Goal: Task Accomplishment & Management: Use online tool/utility

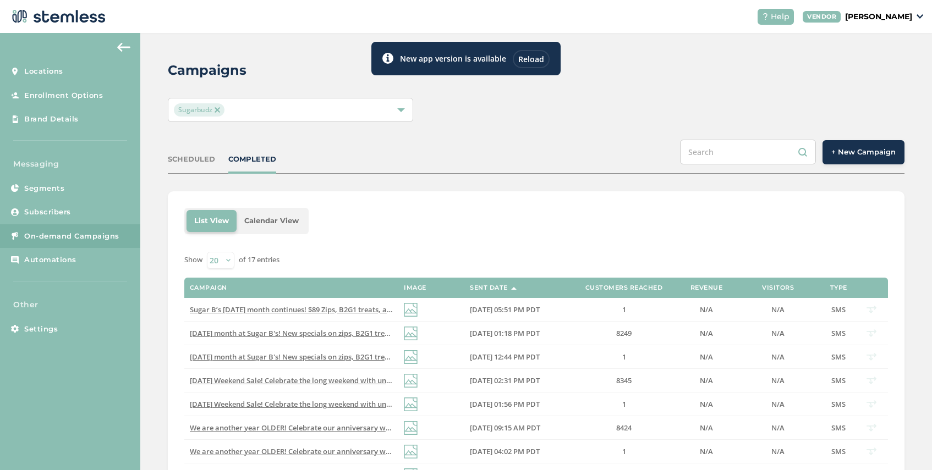
scroll to position [274, 0]
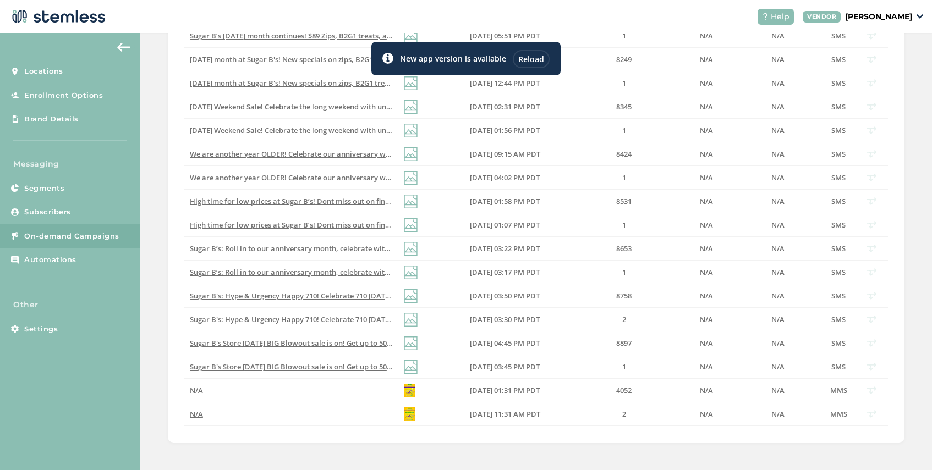
click at [530, 59] on div "Reload" at bounding box center [531, 59] width 37 height 18
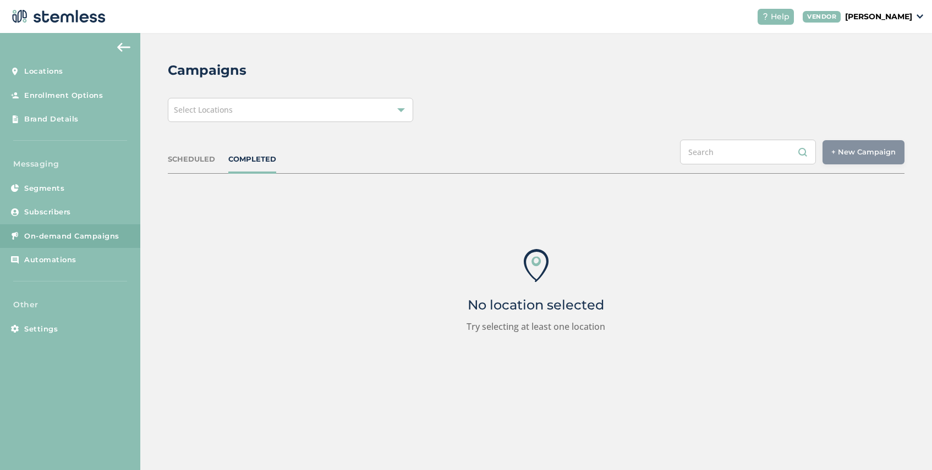
click at [238, 111] on div "Select Locations" at bounding box center [290, 110] width 245 height 24
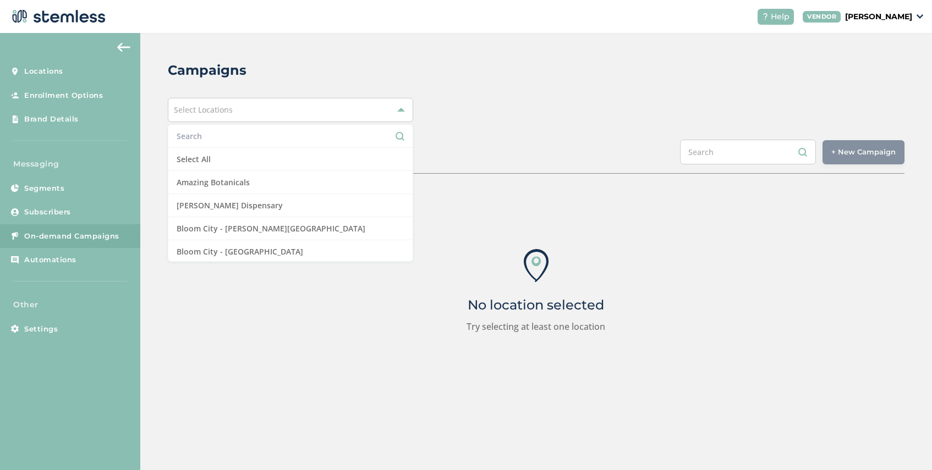
click at [232, 135] on input "text" at bounding box center [291, 136] width 228 height 12
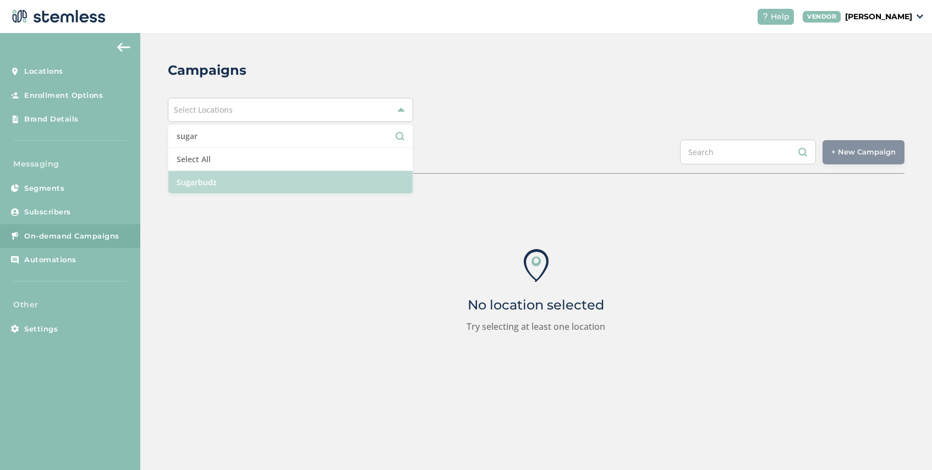
type input "sugar"
click at [220, 181] on li "Sugarbudz" at bounding box center [290, 182] width 244 height 23
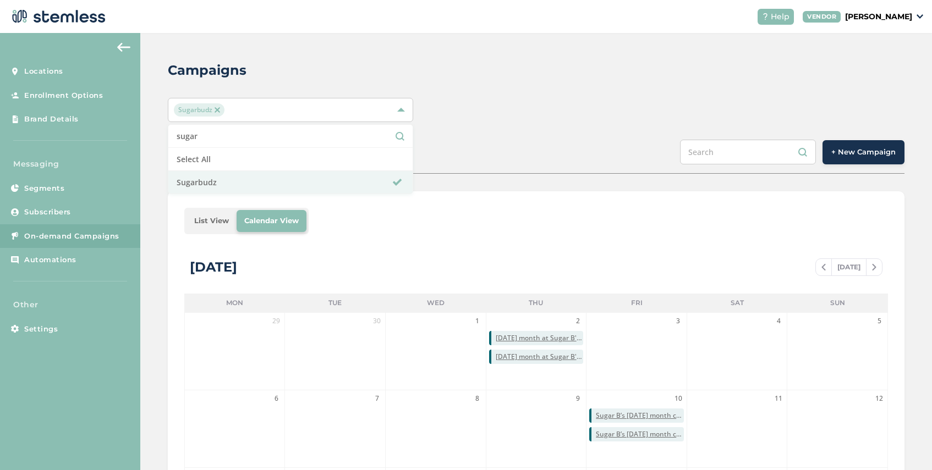
click at [448, 179] on div "Campaigns Sugarbudz sugar Select All Sugarbudz SCHEDULED COMPLETED + New Campai…" at bounding box center [536, 389] width 792 height 712
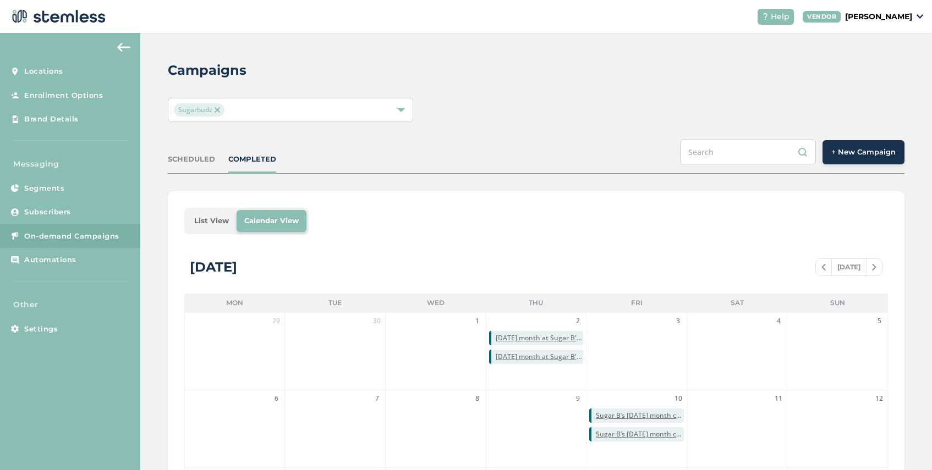
click at [203, 218] on li "List View" at bounding box center [211, 221] width 50 height 22
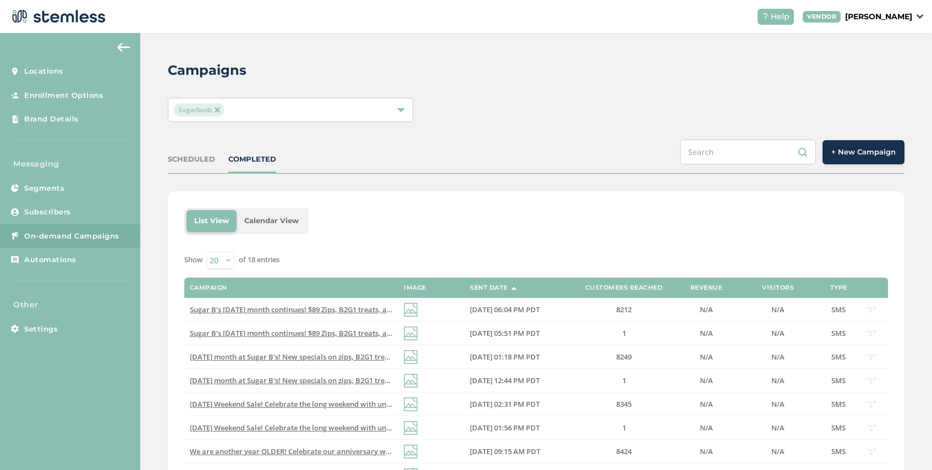
click at [215, 111] on img at bounding box center [218, 110] width 6 height 6
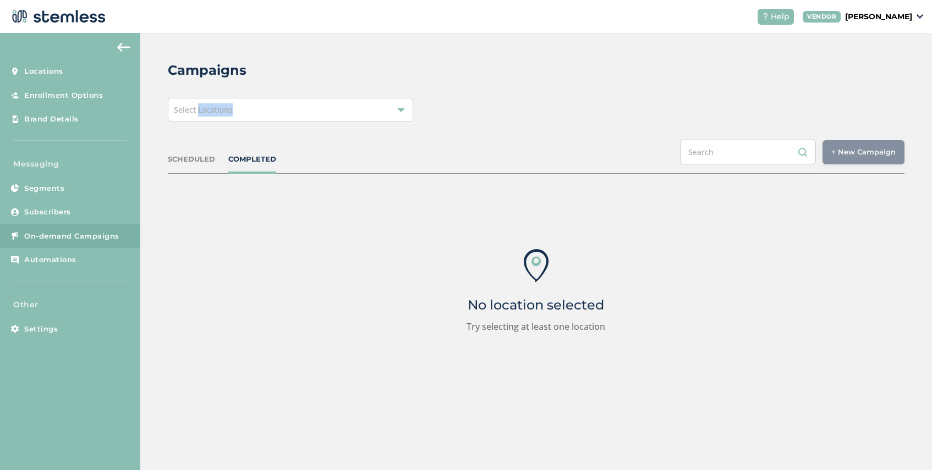
click at [215, 111] on span "Select Locations" at bounding box center [203, 110] width 59 height 10
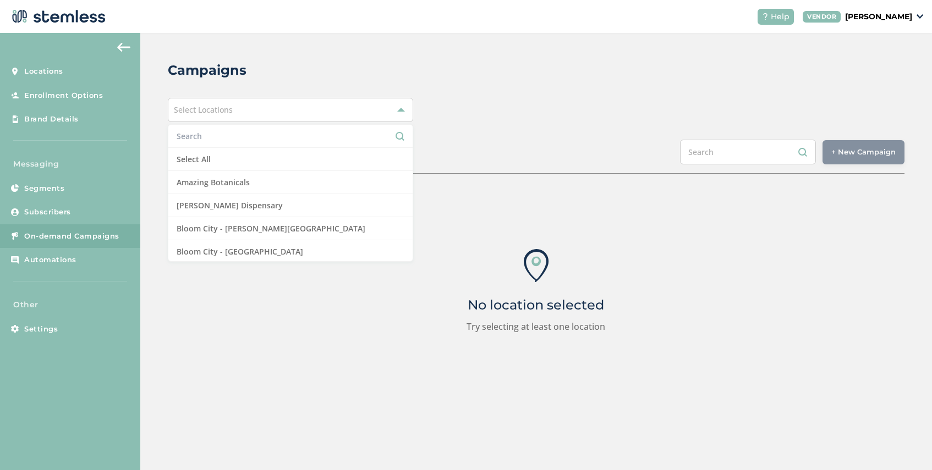
click at [208, 136] on input "text" at bounding box center [291, 136] width 228 height 12
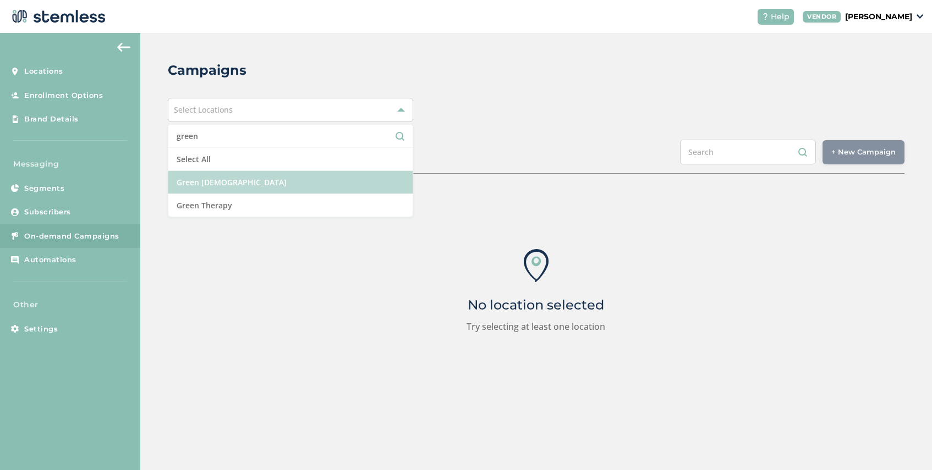
type input "green"
click at [221, 184] on li "Green [DEMOGRAPHIC_DATA]" at bounding box center [290, 182] width 244 height 23
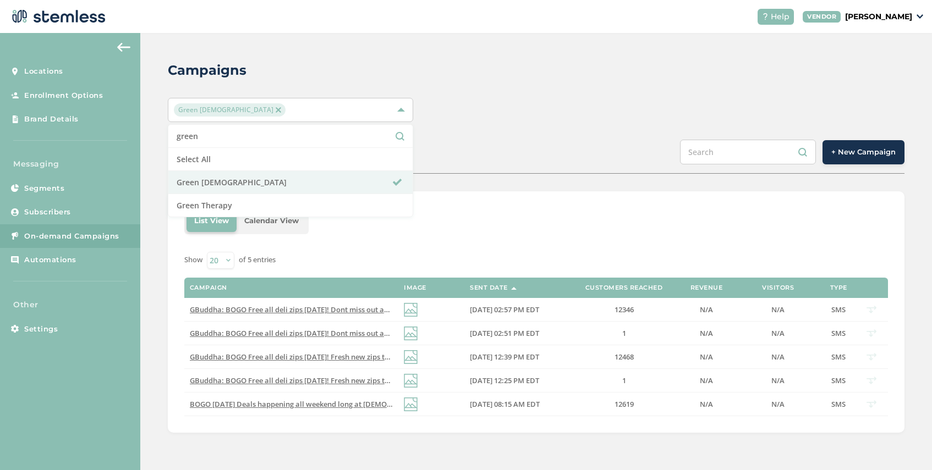
click at [276, 108] on img at bounding box center [279, 110] width 6 height 6
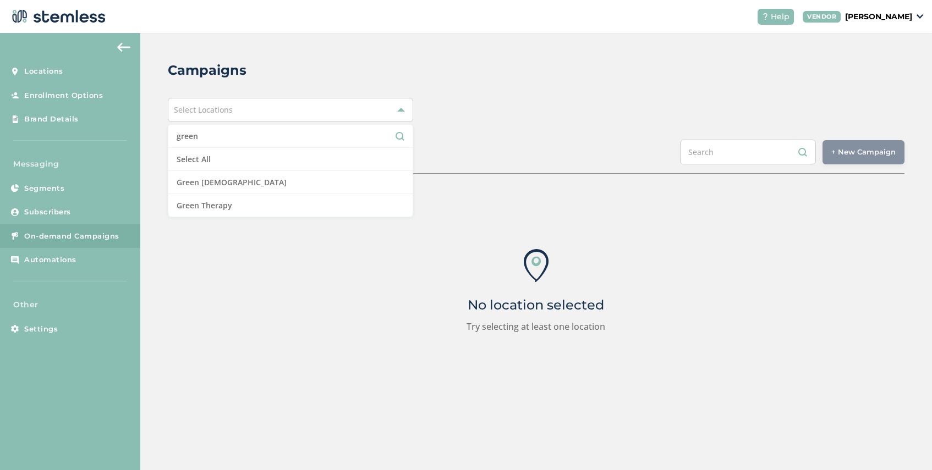
click at [238, 108] on div "Select Locations" at bounding box center [290, 110] width 245 height 24
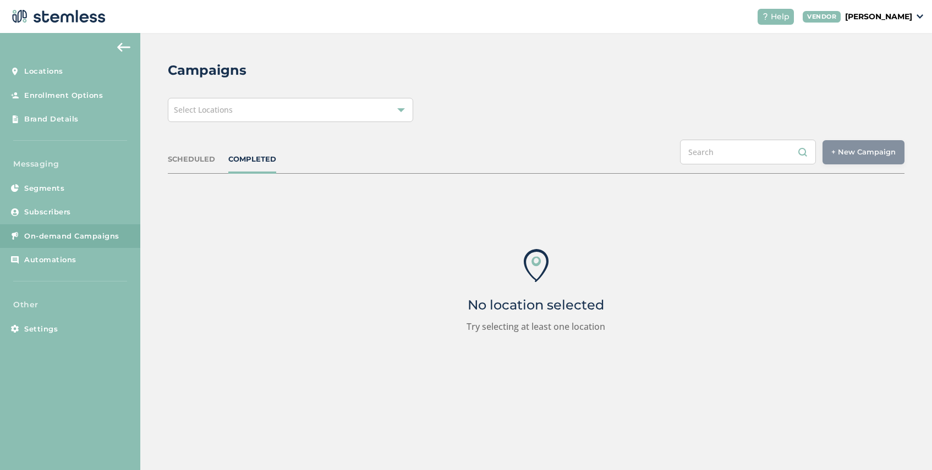
click at [231, 103] on div "Select Locations" at bounding box center [290, 110] width 245 height 24
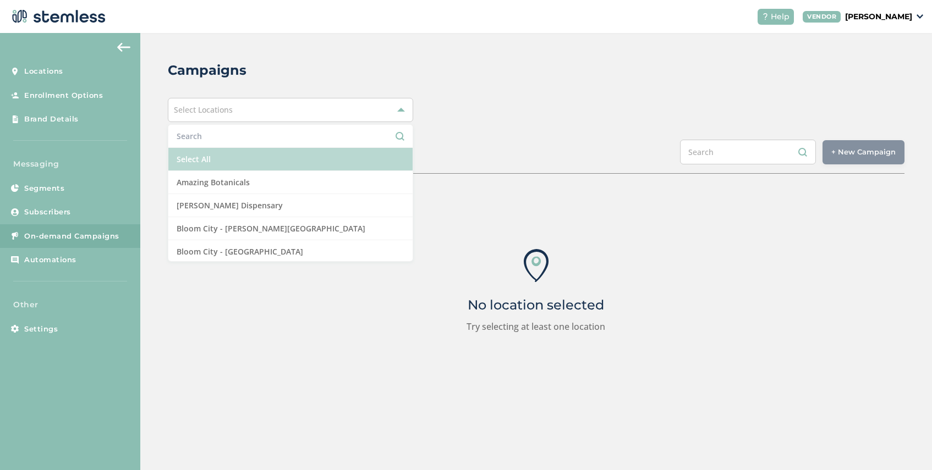
click at [221, 158] on li "Select All" at bounding box center [290, 159] width 244 height 23
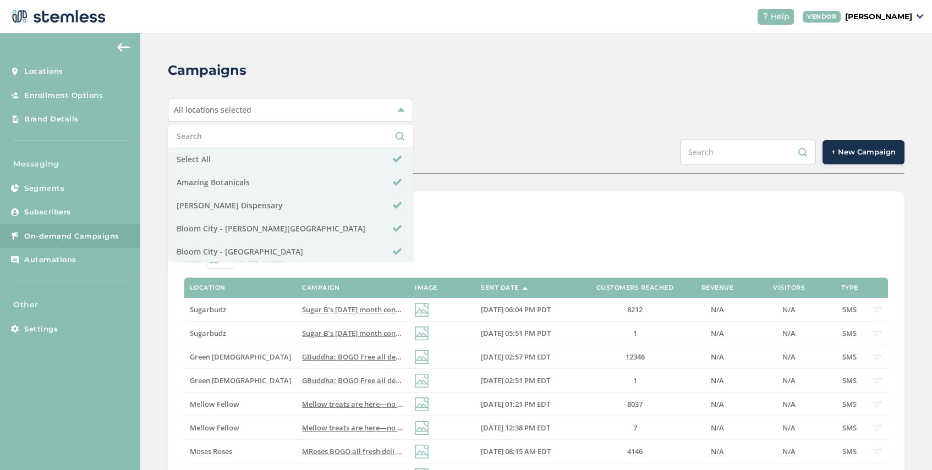
click at [440, 138] on div "Campaigns All locations selected Select All Amazing Botanicals [PERSON_NAME][GE…" at bounding box center [536, 440] width 792 height 814
